Goal: Transaction & Acquisition: Purchase product/service

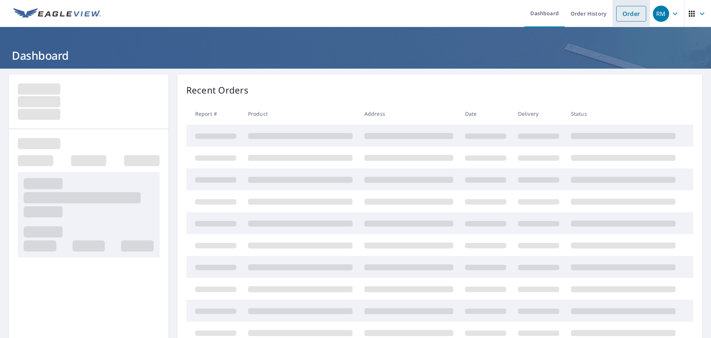
click at [622, 15] on link "Order" at bounding box center [632, 14] width 30 height 16
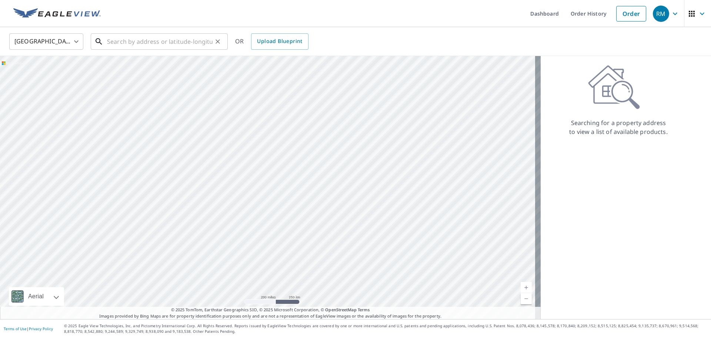
click at [145, 44] on input "text" at bounding box center [160, 41] width 106 height 21
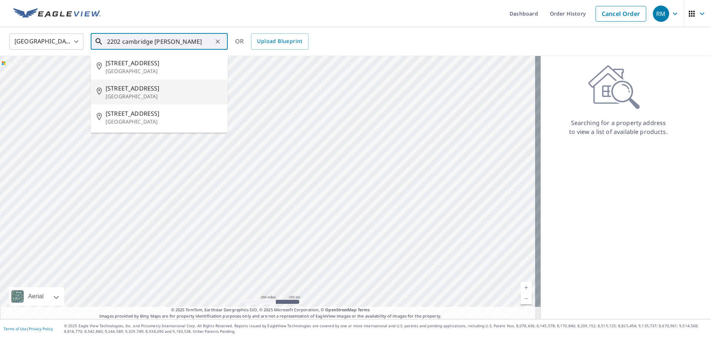
click at [142, 90] on span "[STREET_ADDRESS]" at bounding box center [164, 88] width 116 height 9
type input "[STREET_ADDRESS]"
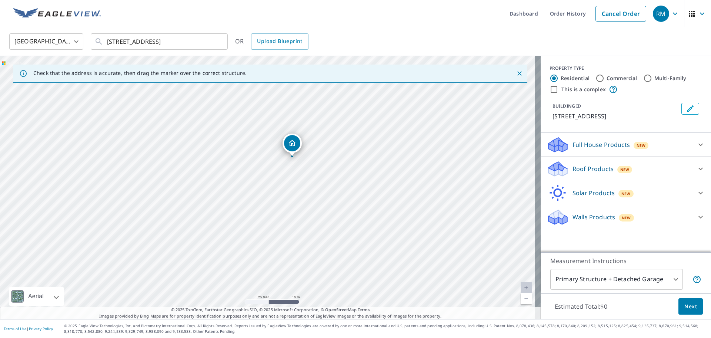
click at [582, 168] on p "Roof Products" at bounding box center [593, 168] width 41 height 9
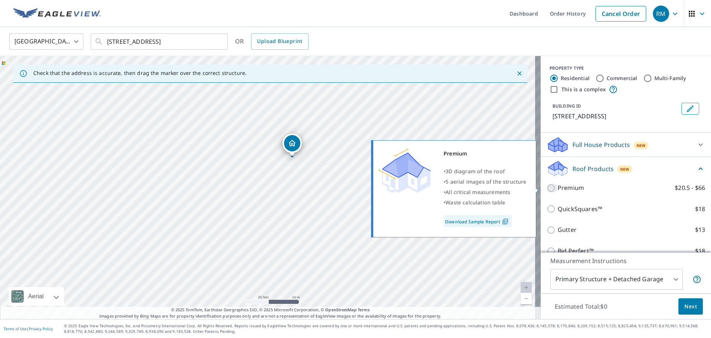
click at [547, 188] on input "Premium $20.5 - $66" at bounding box center [552, 187] width 11 height 9
checkbox input "true"
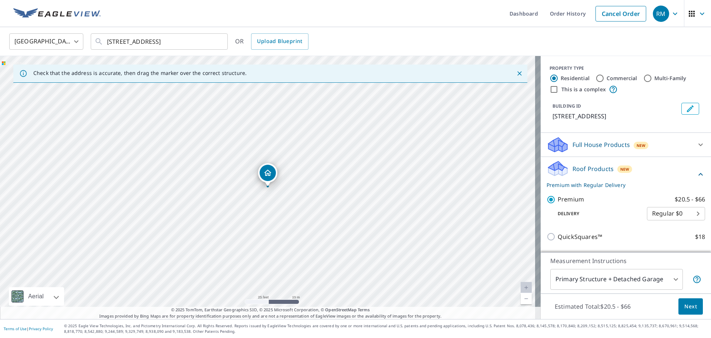
click at [691, 306] on span "Next" at bounding box center [691, 306] width 13 height 9
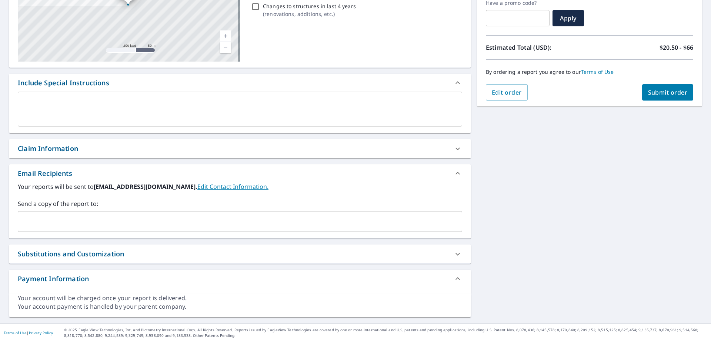
scroll to position [134, 0]
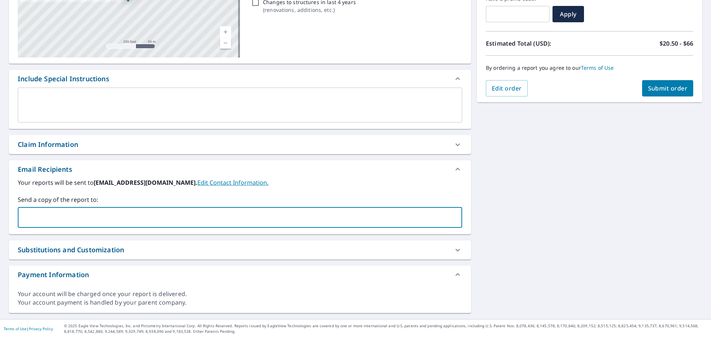
click at [117, 220] on input "text" at bounding box center [234, 217] width 427 height 14
type input "[PERSON_NAME][EMAIL_ADDRESS][PERSON_NAME][DOMAIN_NAME]"
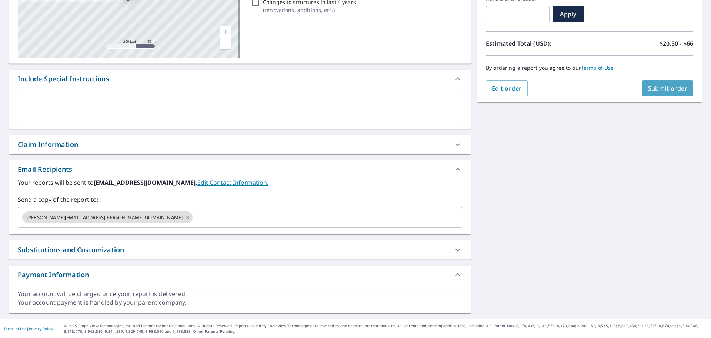
click at [659, 88] on span "Submit order" at bounding box center [668, 88] width 40 height 8
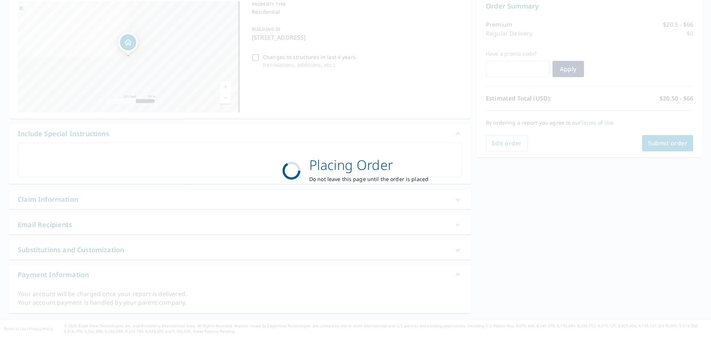
scroll to position [79, 0]
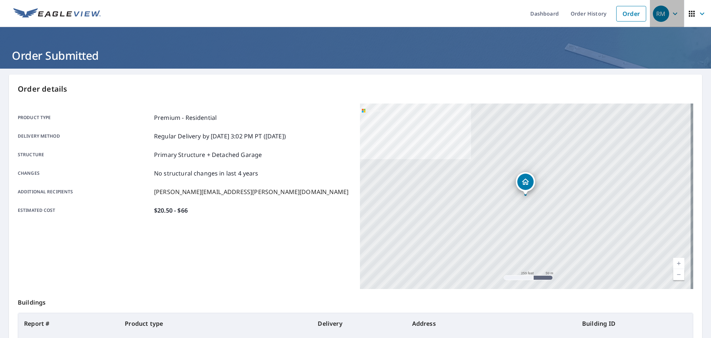
click at [670, 19] on span "RM" at bounding box center [667, 14] width 28 height 18
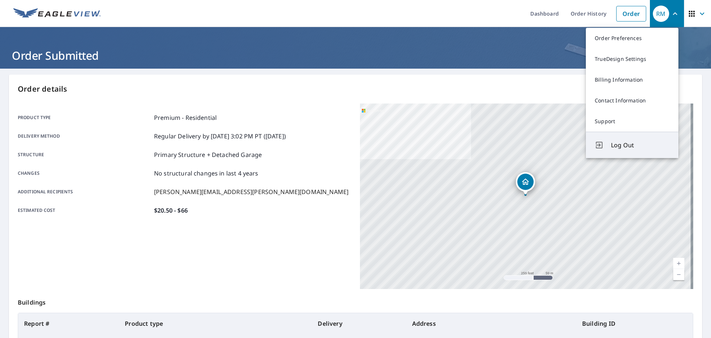
click at [633, 150] on button "Log Out" at bounding box center [632, 145] width 93 height 26
